Goal: Task Accomplishment & Management: Manage account settings

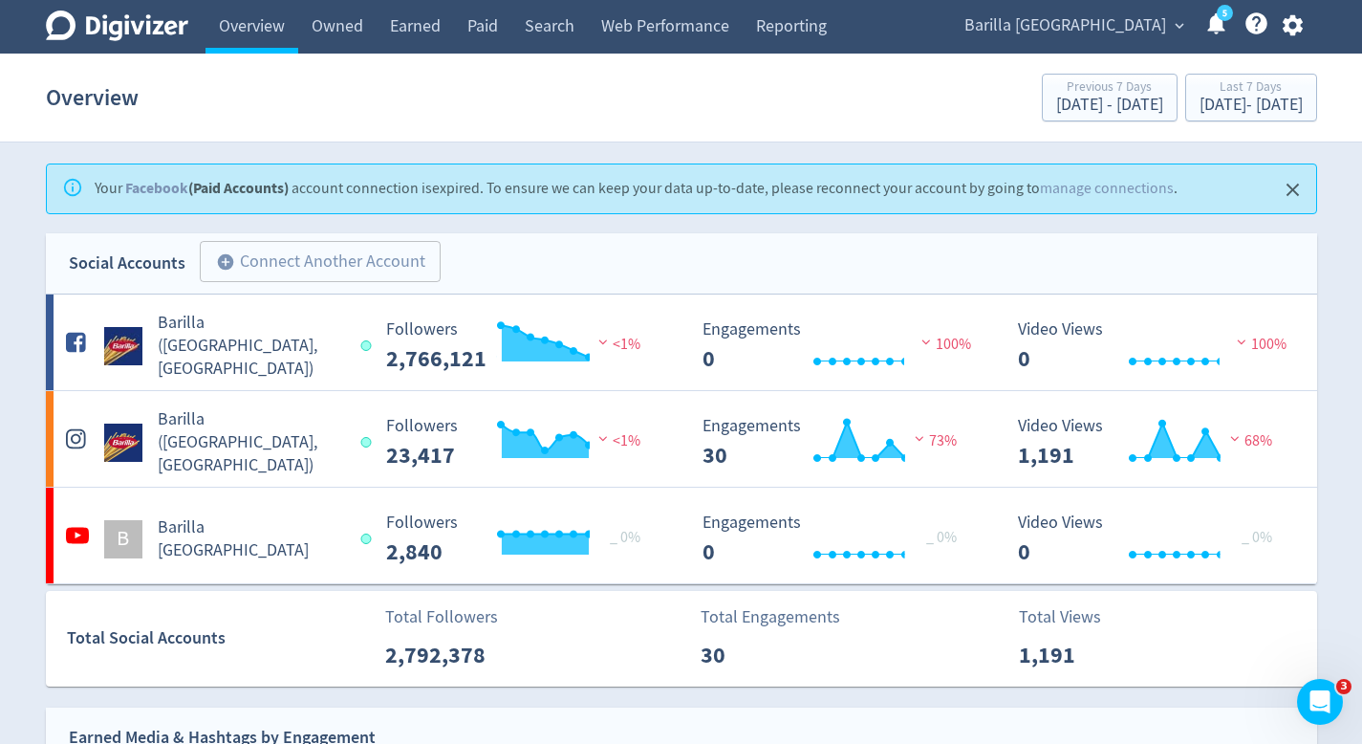
click at [1134, 43] on div "Barilla [GEOGRAPHIC_DATA] expand_more 5 Help Center - Searchable support on usi…" at bounding box center [1130, 27] width 374 height 54
click at [1134, 30] on span "Barilla [GEOGRAPHIC_DATA]" at bounding box center [1065, 26] width 202 height 31
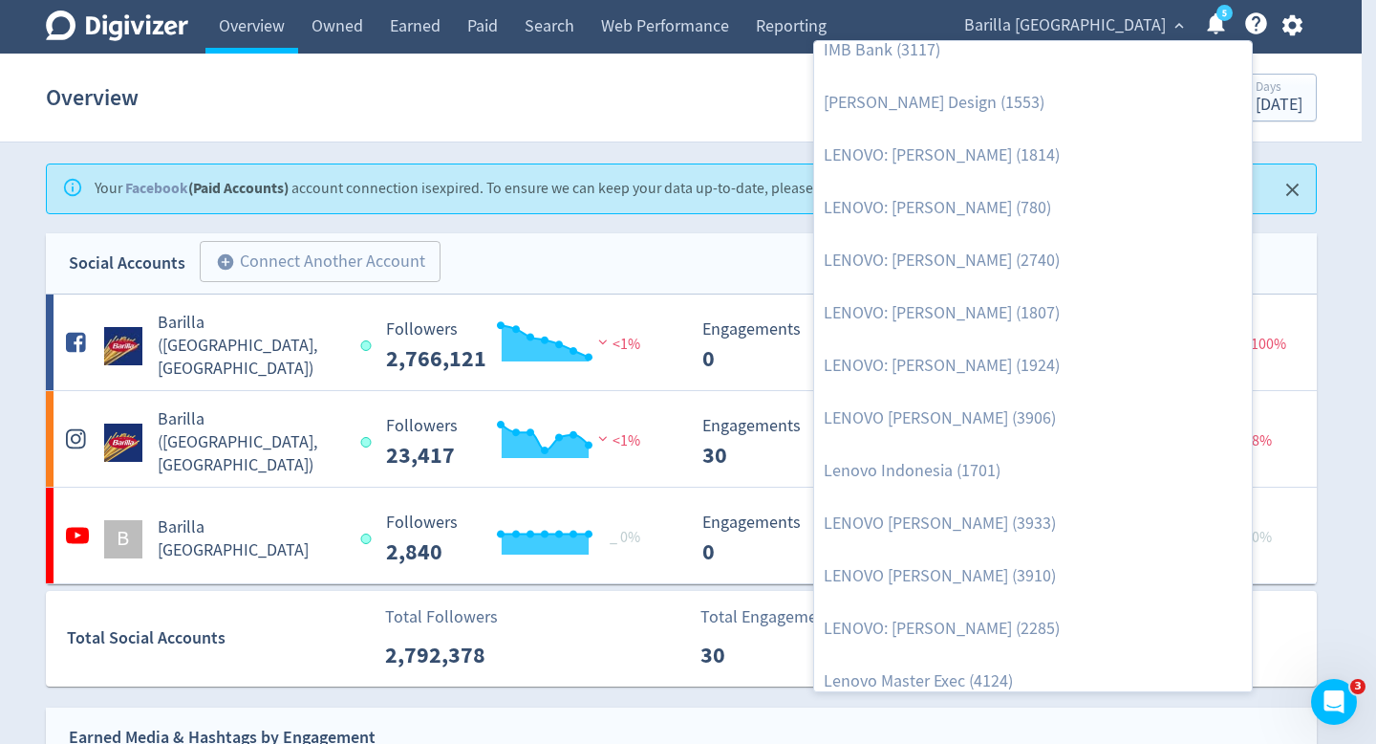
scroll to position [2199, 0]
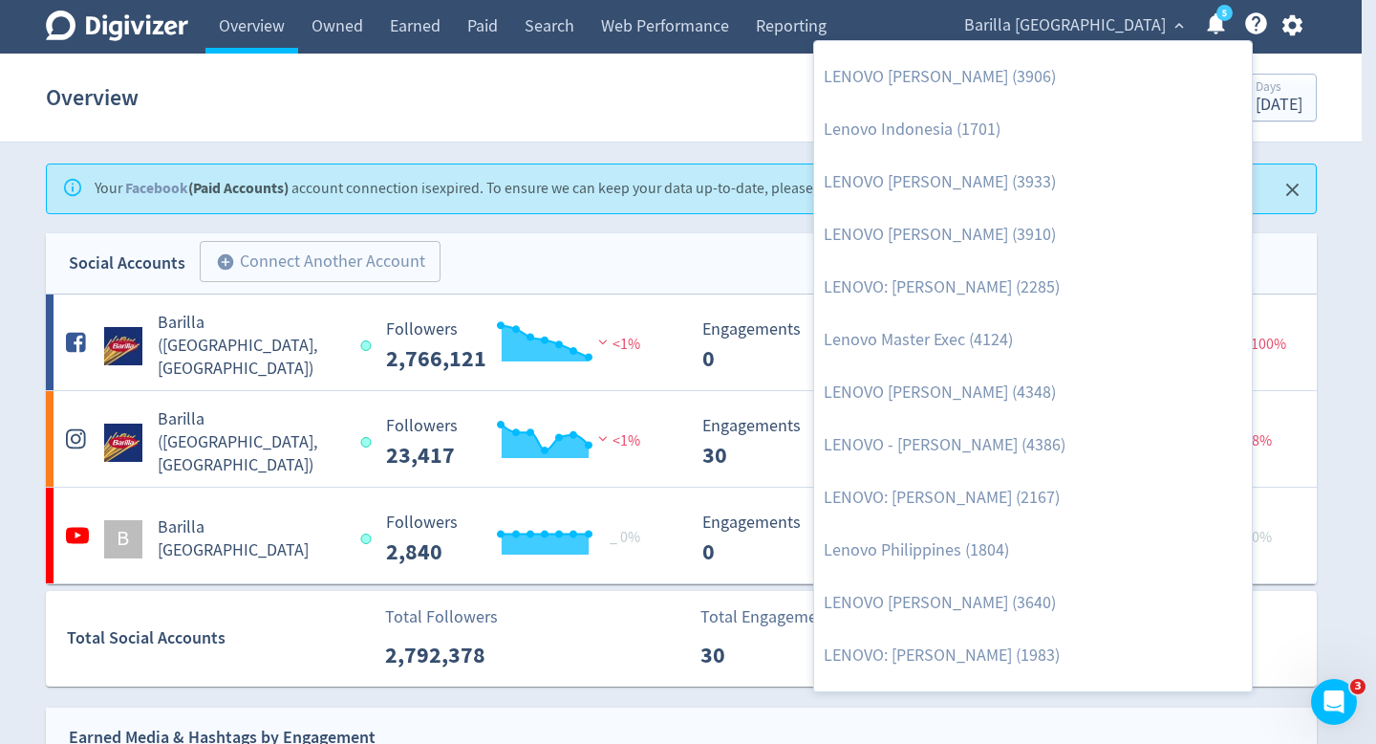
click at [1297, 35] on div at bounding box center [688, 372] width 1376 height 744
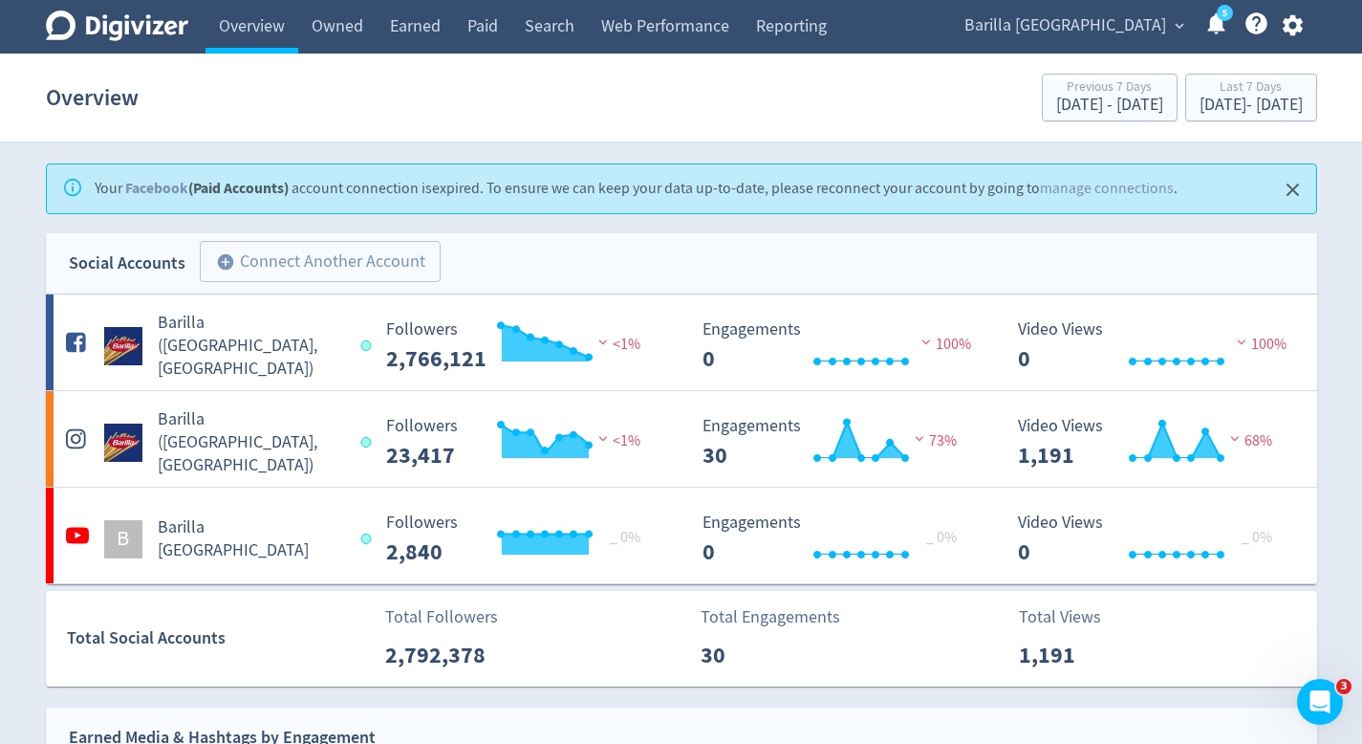
click at [1297, 24] on div "Manage Brand Space AISNSW (4036) Alat (4021) [PERSON_NAME] - Alat (4098) Aprope…" at bounding box center [681, 372] width 1362 height 744
click at [1297, 24] on icon "button" at bounding box center [1293, 25] width 20 height 21
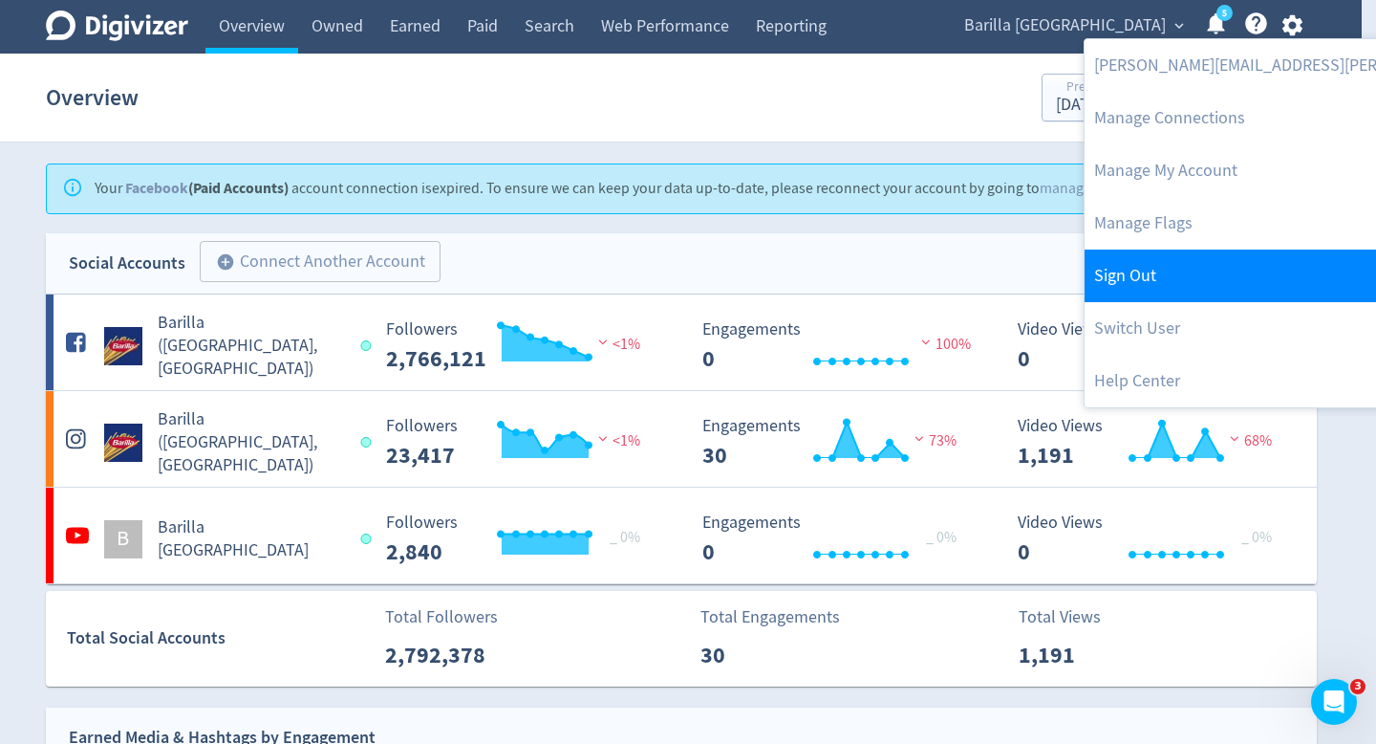
click at [1220, 293] on link "Sign Out" at bounding box center [1340, 275] width 510 height 53
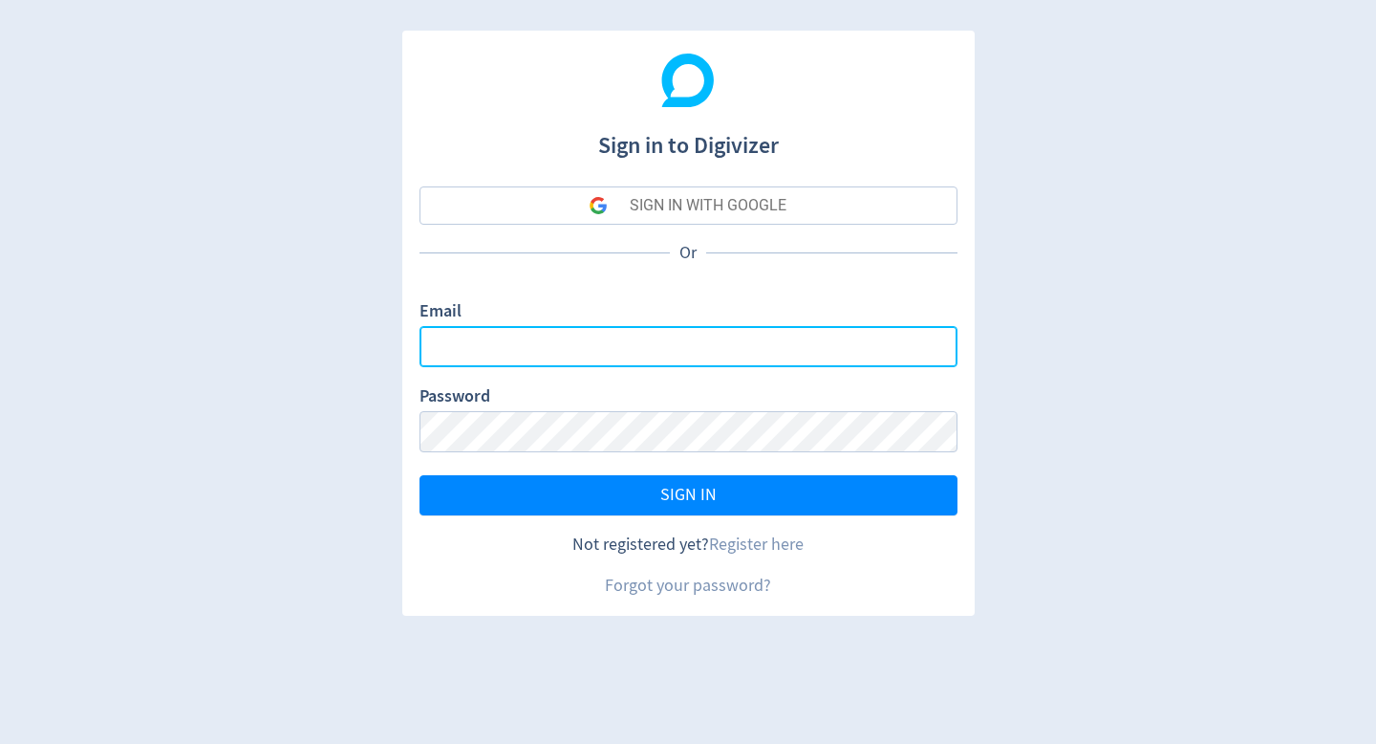
type input "[DOMAIN_NAME][EMAIL_ADDRESS][DOMAIN_NAME]"
click at [713, 340] on input "[DOMAIN_NAME][EMAIL_ADDRESS][DOMAIN_NAME]" at bounding box center [689, 346] width 538 height 41
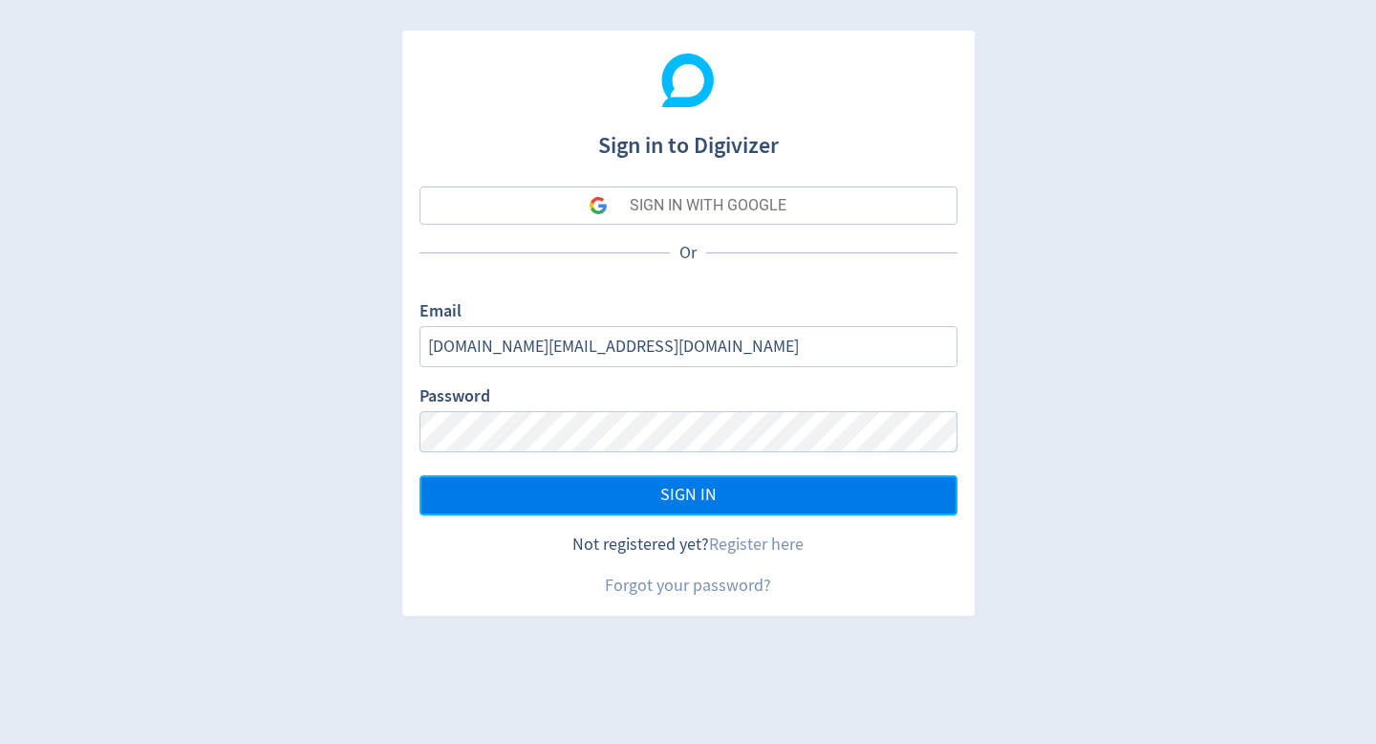
click at [507, 498] on button "SIGN IN" at bounding box center [689, 495] width 538 height 40
